Goal: Find specific page/section: Find specific page/section

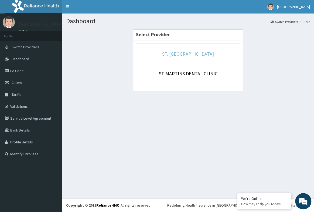
click at [177, 57] on link "ST. [GEOGRAPHIC_DATA]" at bounding box center [188, 54] width 52 height 6
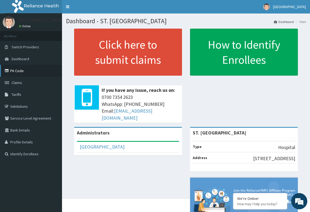
click at [22, 70] on link "PA Code" at bounding box center [31, 71] width 62 height 12
